Goal: Task Accomplishment & Management: Use online tool/utility

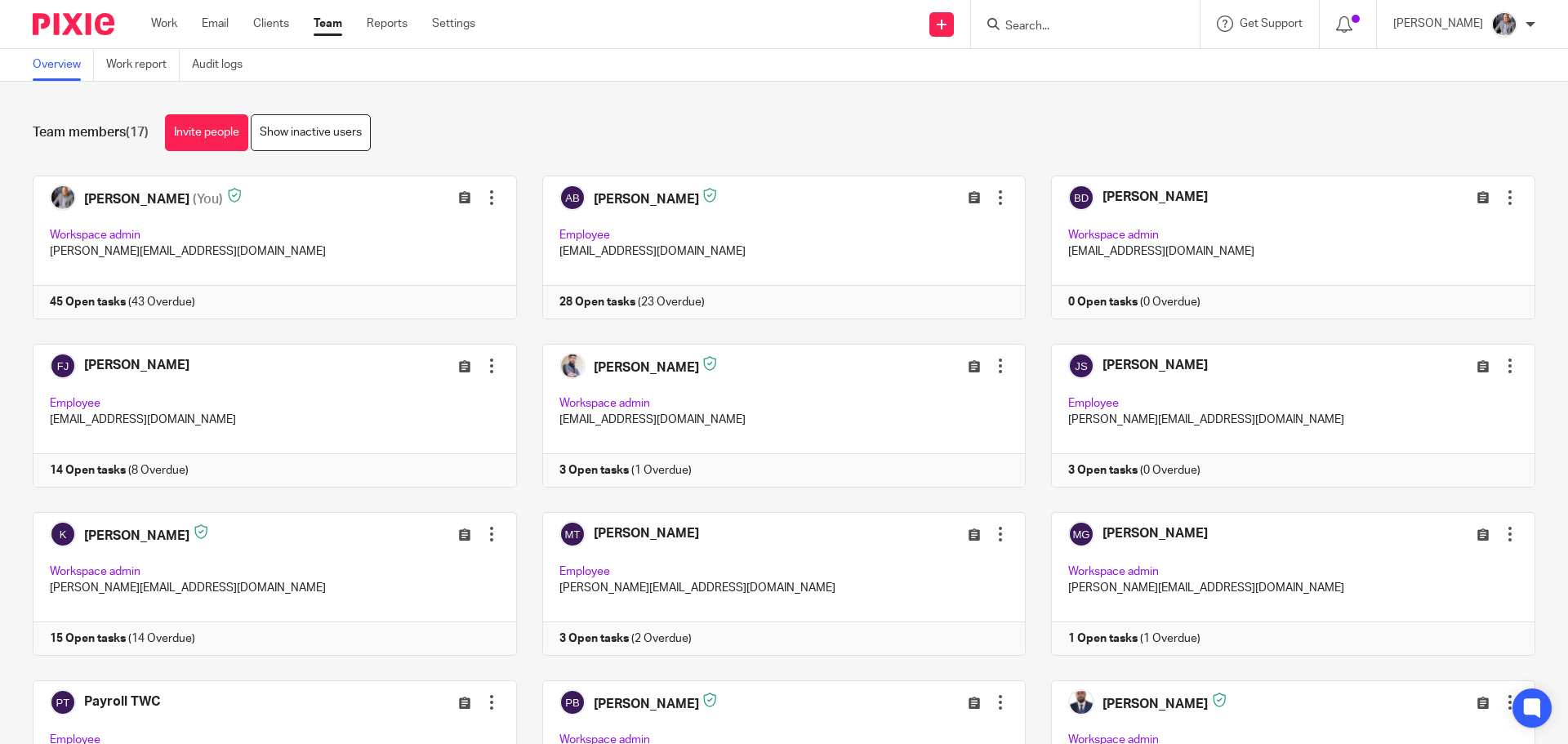
click at [1075, 23] on input "Search" at bounding box center [1077, 27] width 147 height 15
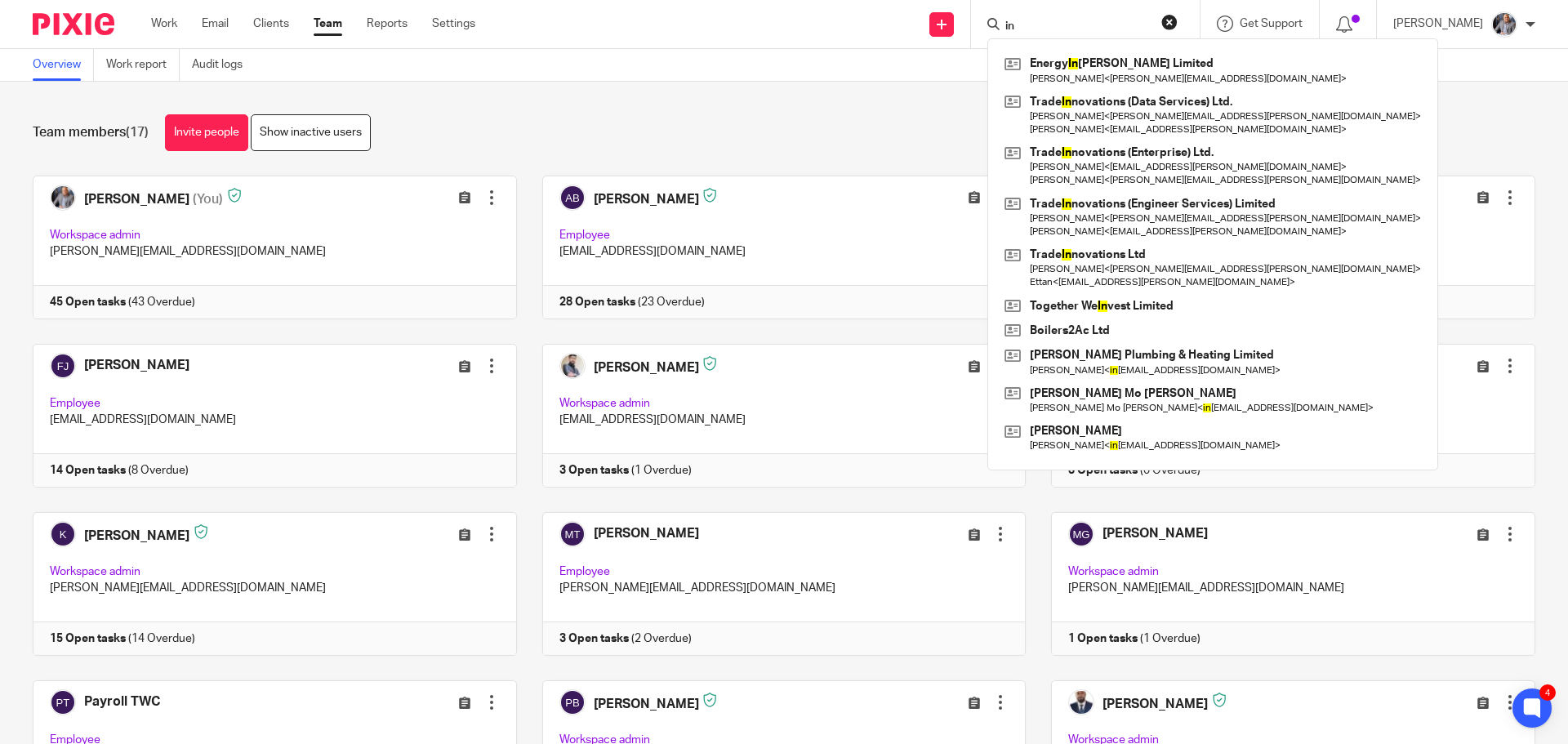
type input "i"
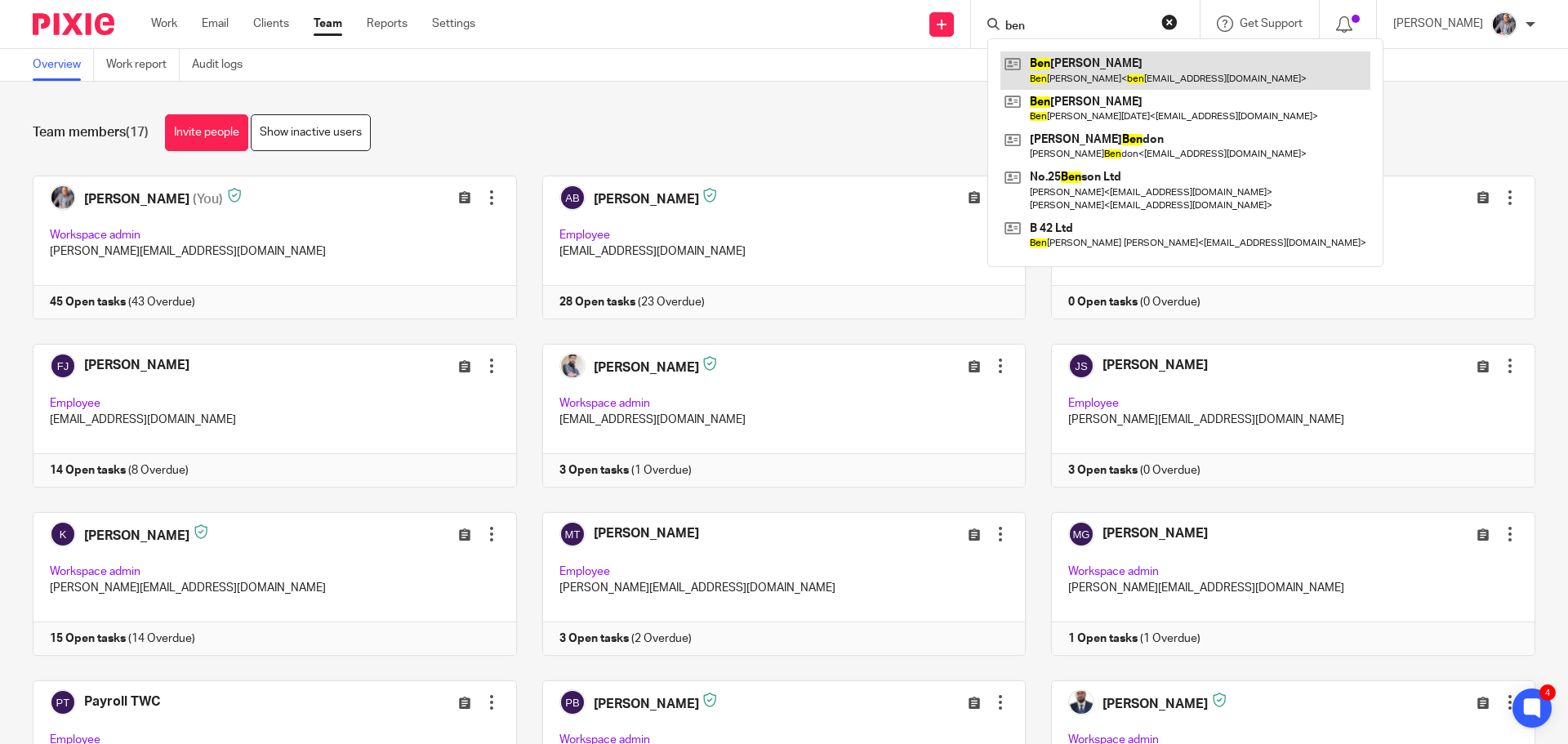
type input "ben"
click at [1122, 76] on link at bounding box center [1186, 70] width 370 height 38
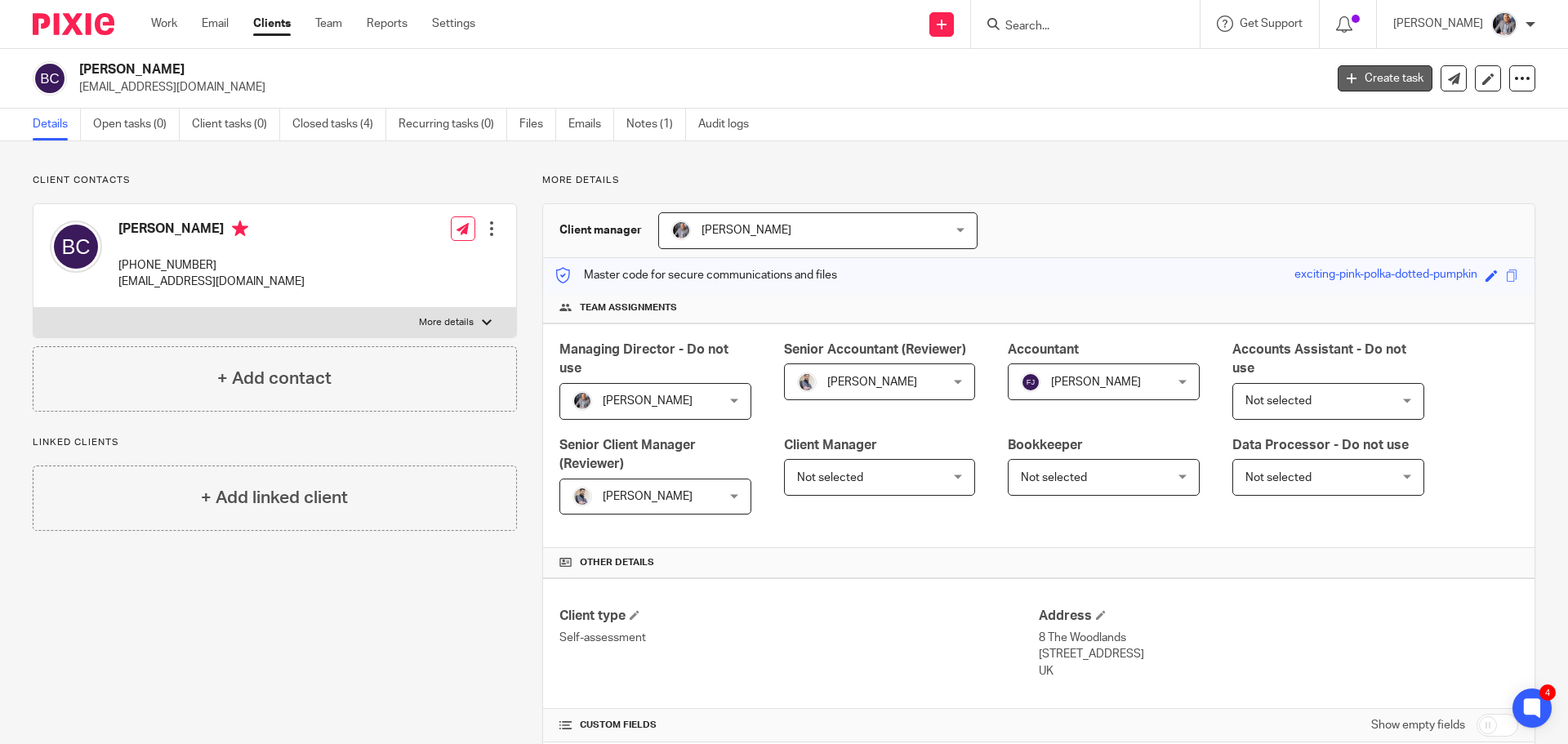
click at [1396, 76] on link "Create task" at bounding box center [1386, 79] width 94 height 26
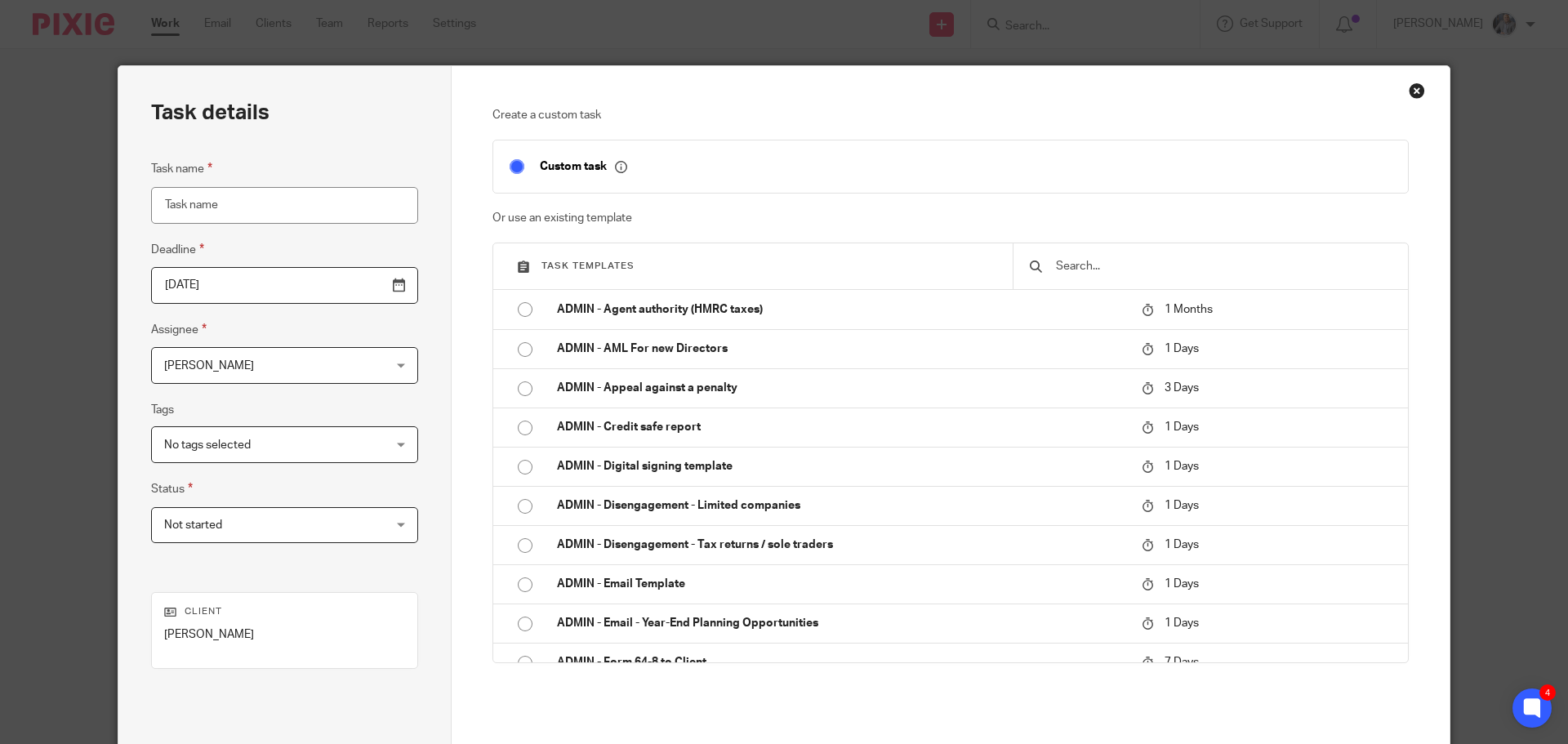
click at [1080, 270] on input "text" at bounding box center [1223, 266] width 337 height 18
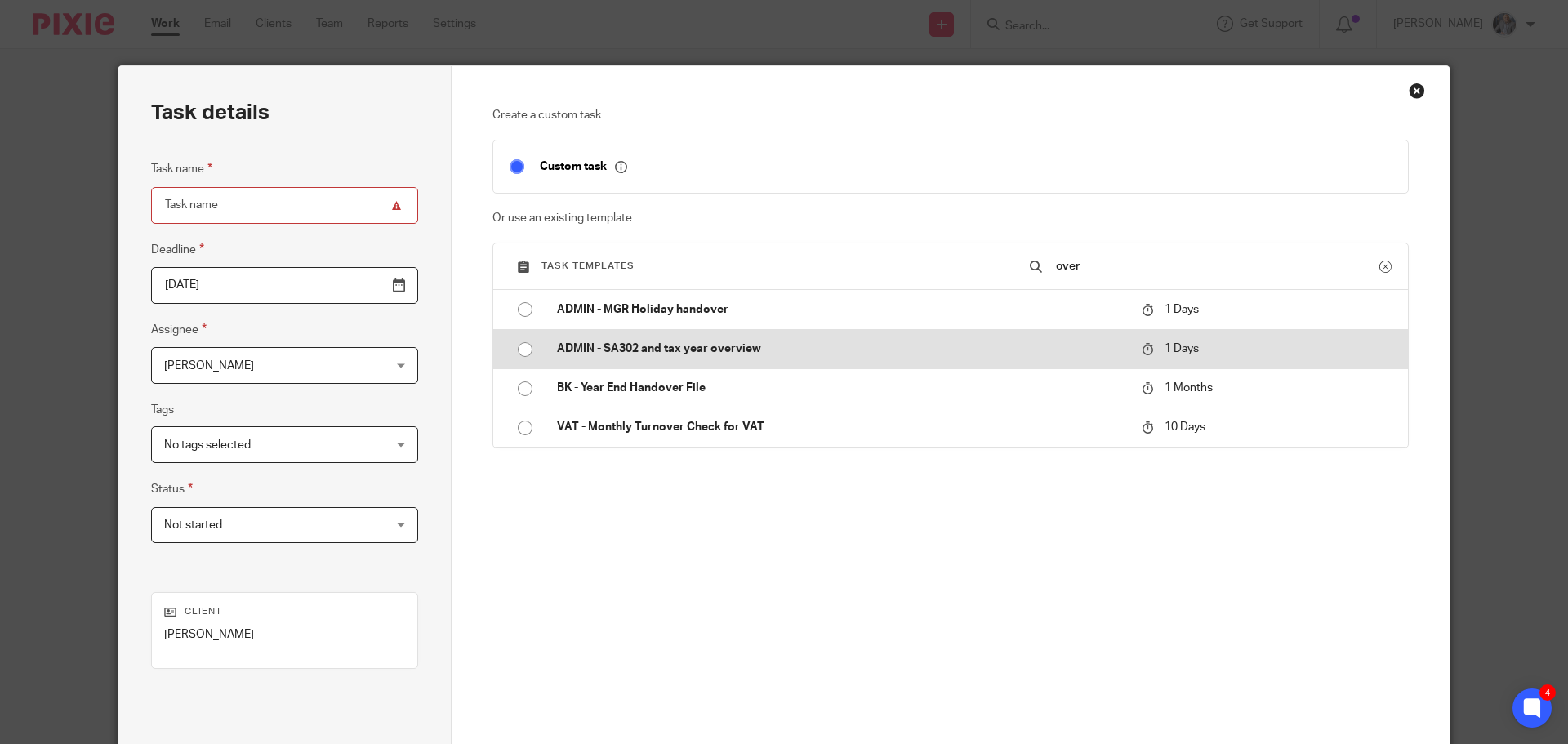
type input "over"
click at [726, 348] on p "ADMIN - SA302 and tax year overview" at bounding box center [841, 349] width 568 height 17
type input "[DATE]"
type input "ADMIN - SA302 and tax year overview"
checkbox input "false"
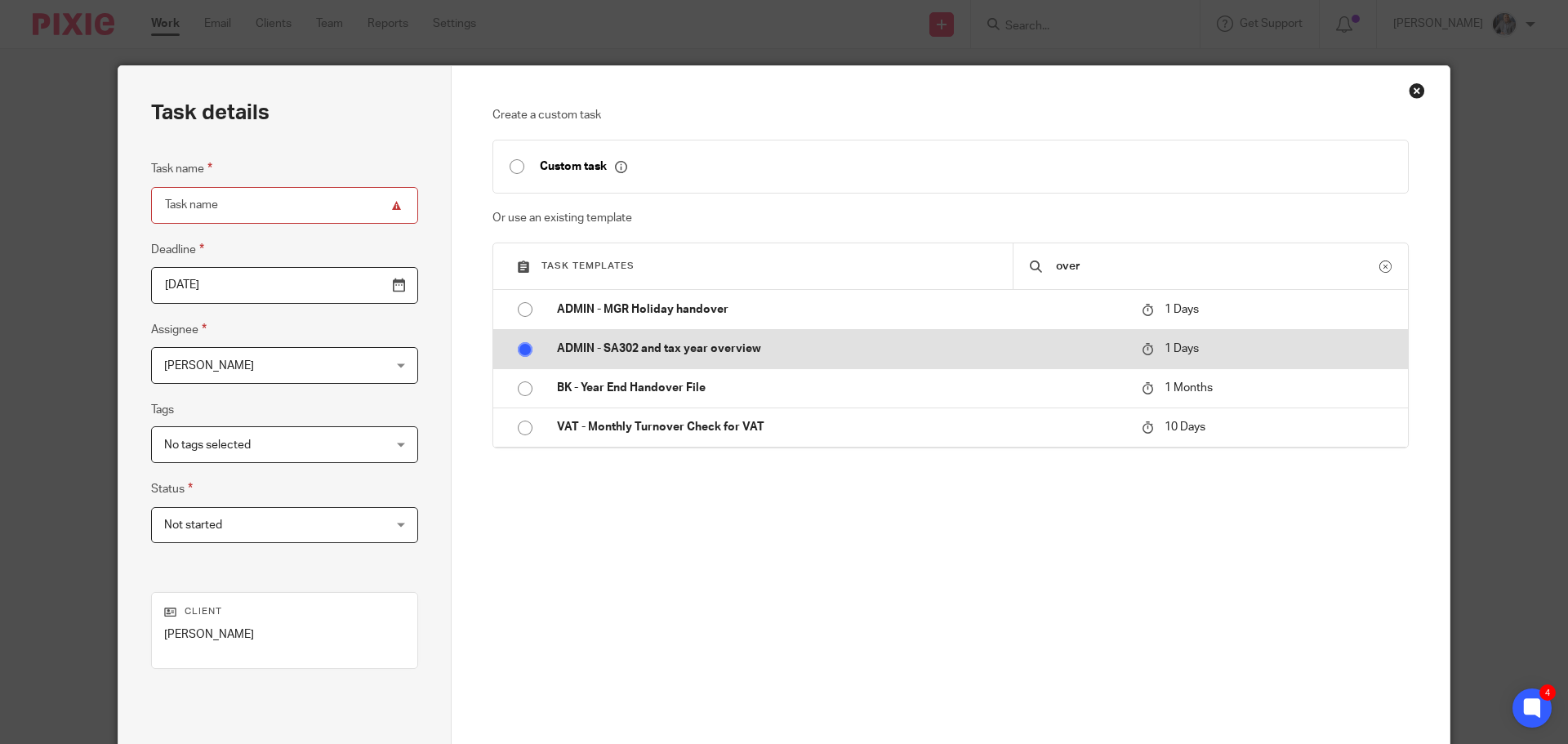
radio input "true"
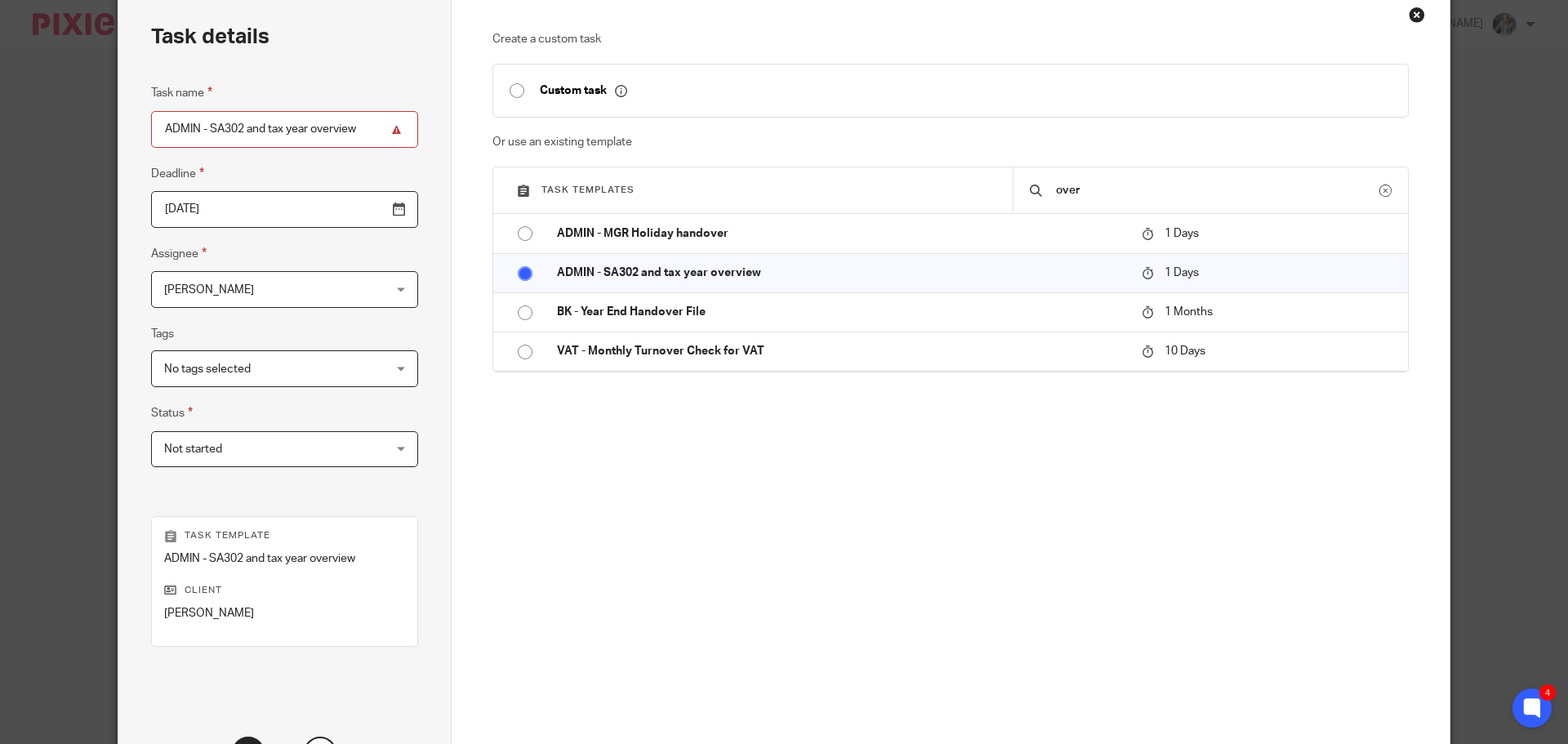
scroll to position [221, 0]
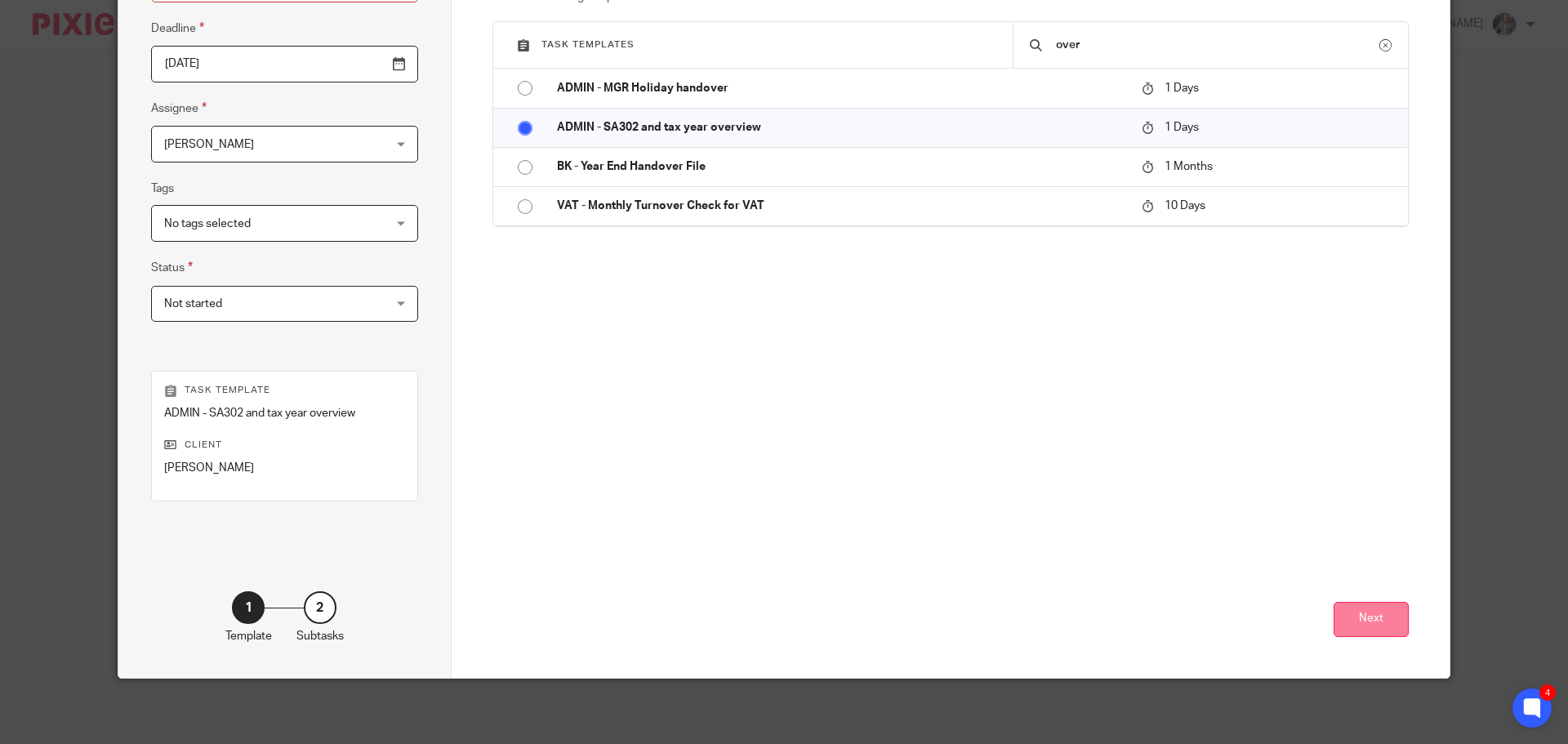
click at [1372, 622] on button "Next" at bounding box center [1371, 619] width 75 height 35
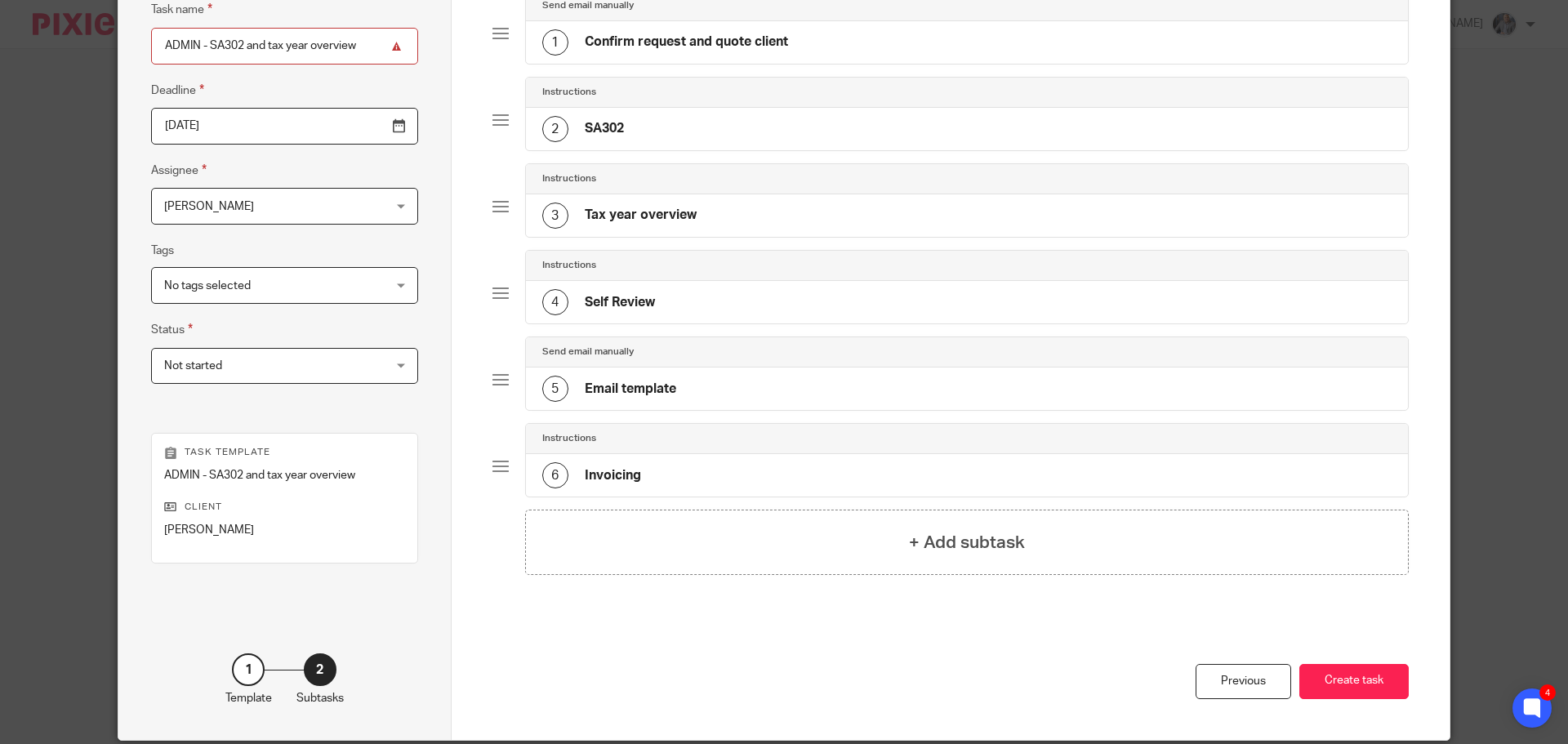
scroll to position [163, 0]
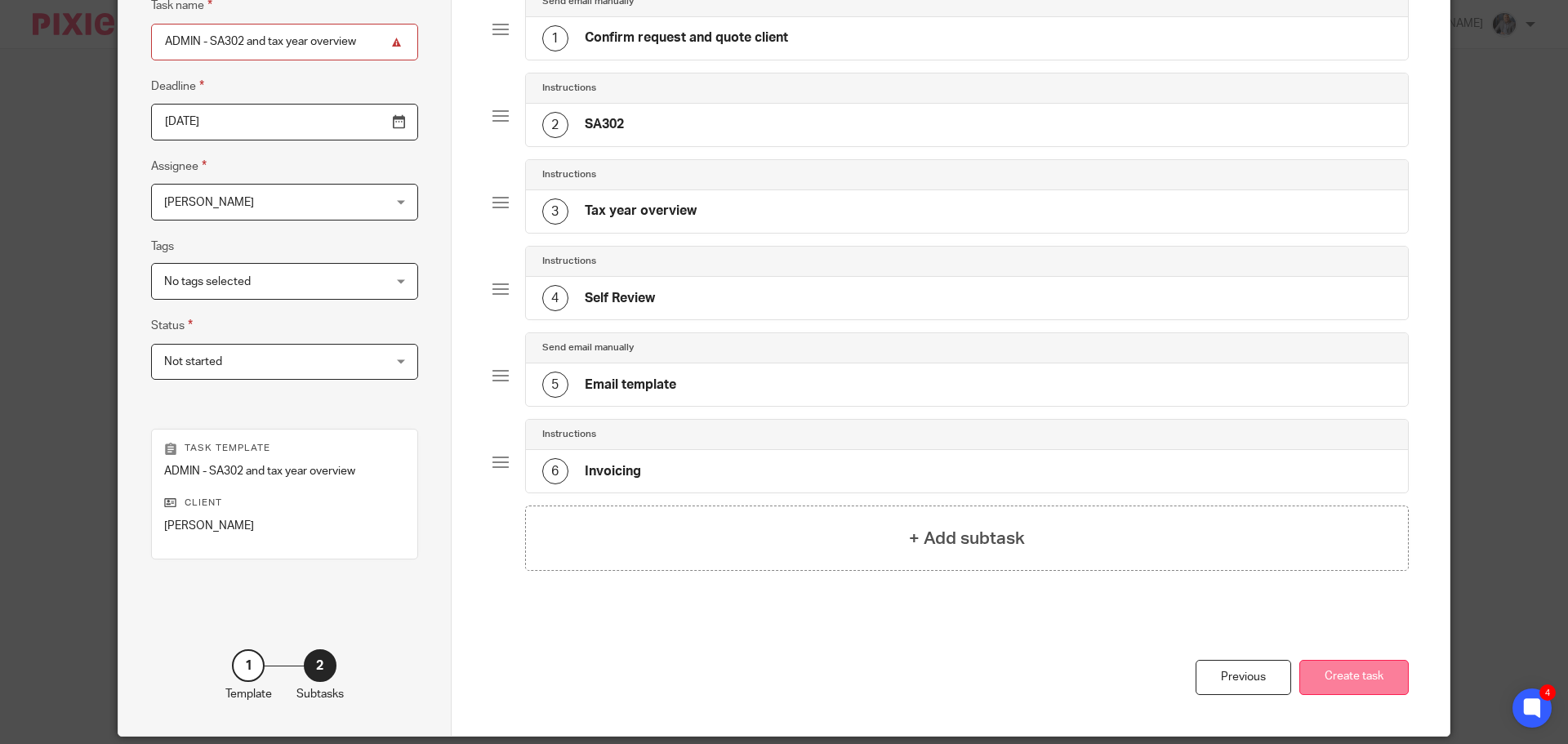
click at [1346, 672] on button "Create task" at bounding box center [1354, 677] width 109 height 35
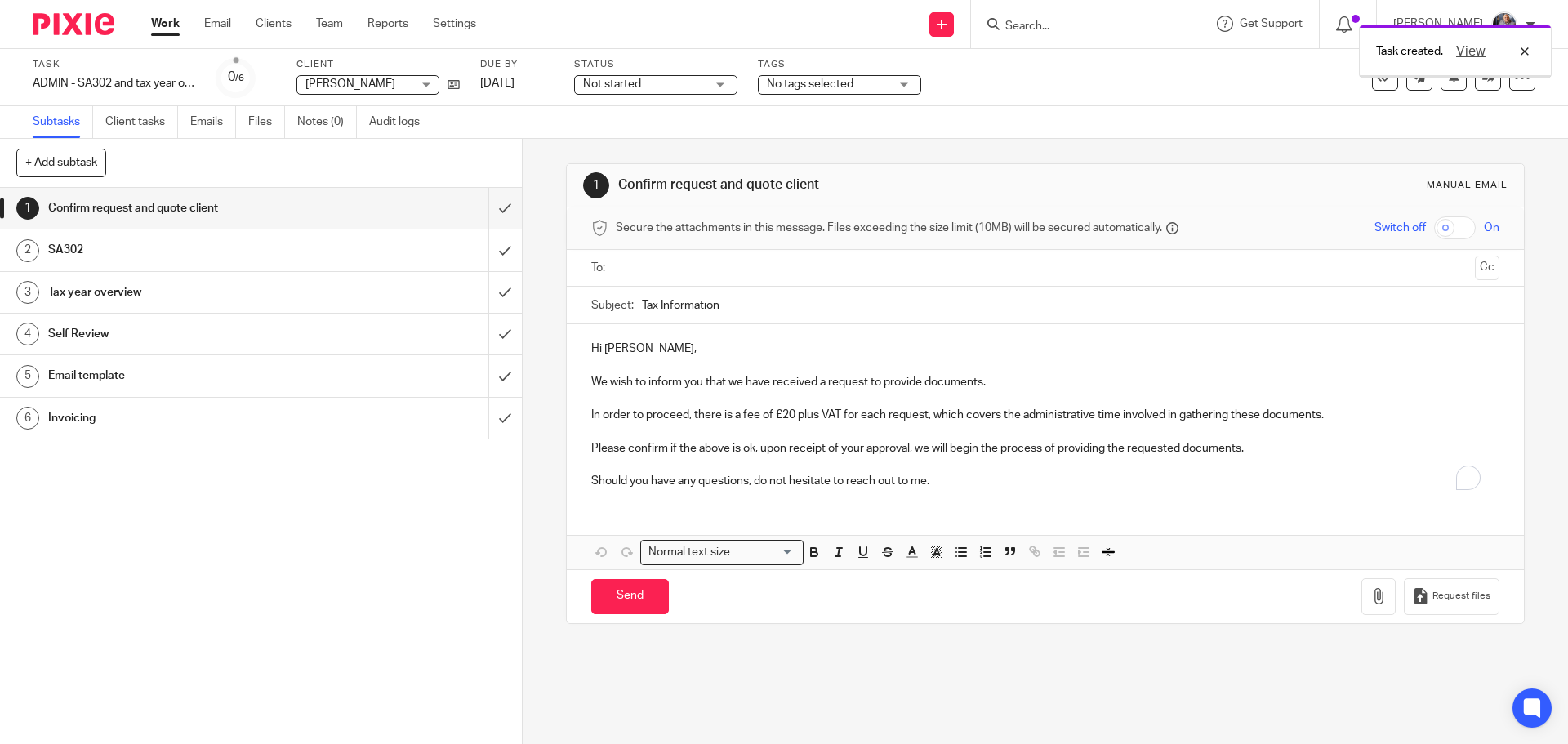
click at [657, 265] on input "text" at bounding box center [1045, 268] width 846 height 19
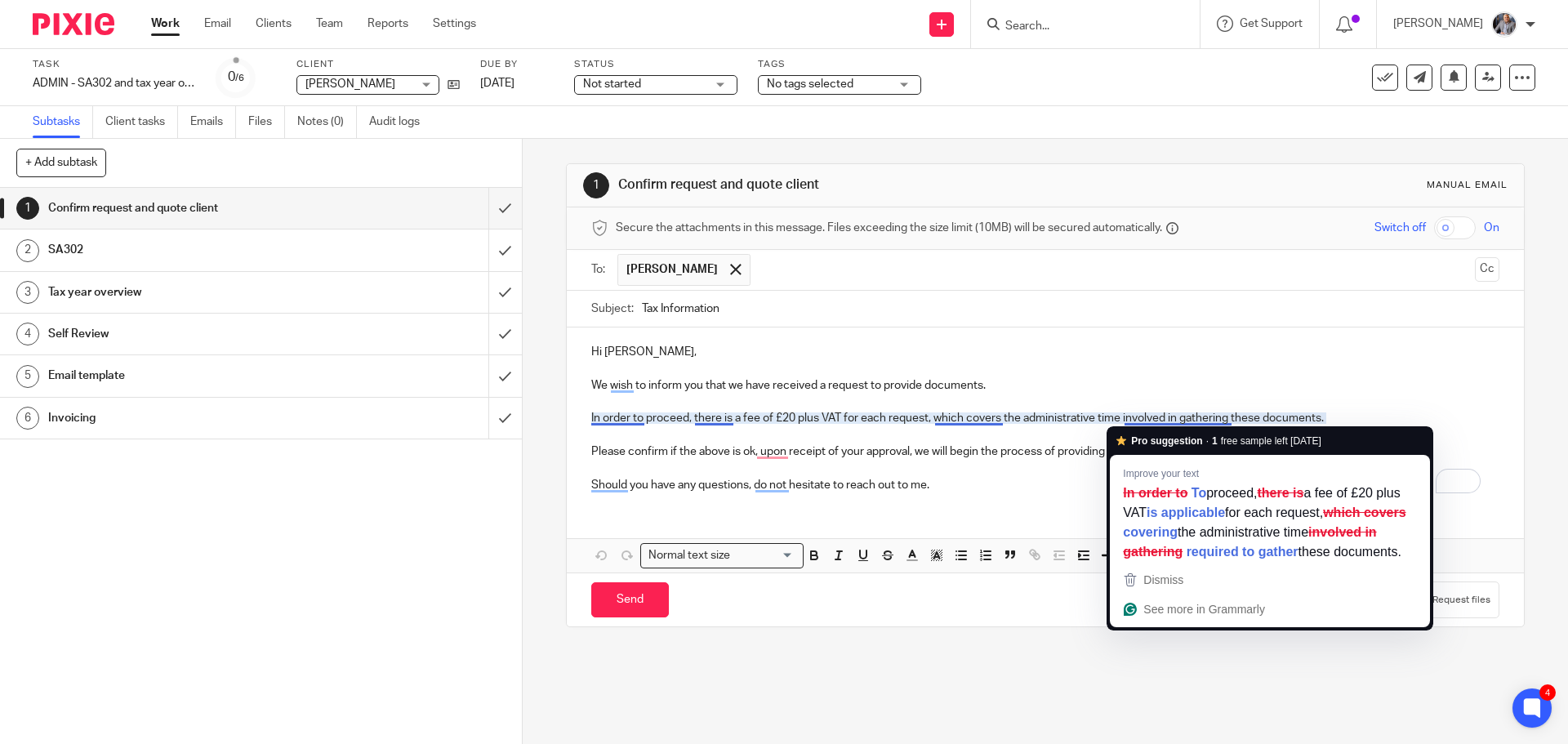
click at [1260, 378] on p "We wish to inform you that we have received a request to provide documents." at bounding box center [1045, 386] width 907 height 17
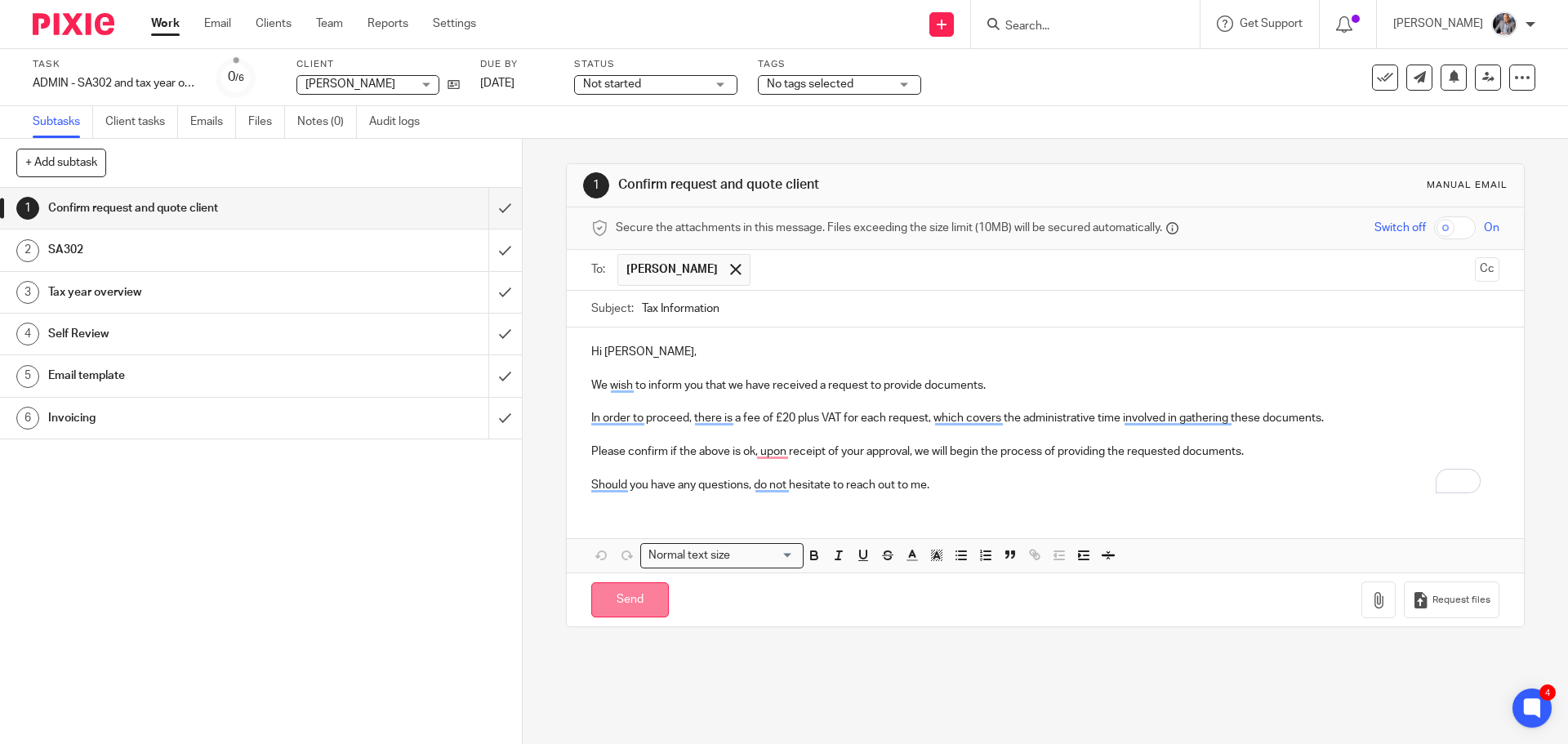
click at [628, 590] on input "Send" at bounding box center [630, 600] width 78 height 35
type input "Sent"
